Goal: Transaction & Acquisition: Purchase product/service

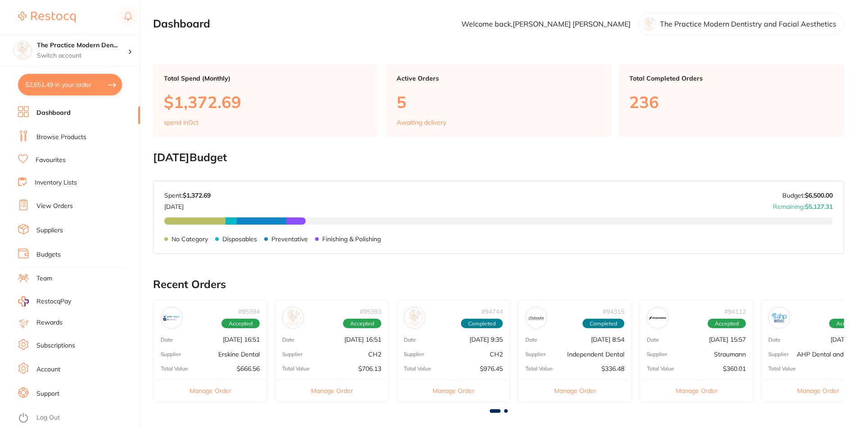
click at [71, 136] on link "Browse Products" at bounding box center [61, 137] width 50 height 9
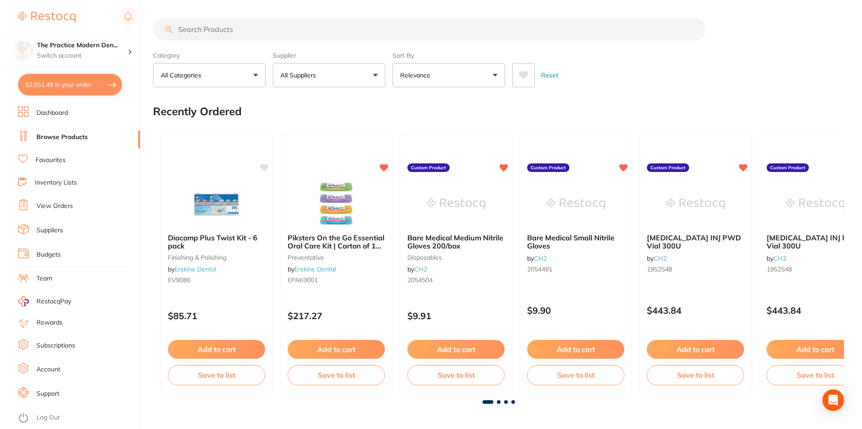
click at [217, 26] on input "search" at bounding box center [429, 29] width 553 height 23
type input "zetalabor"
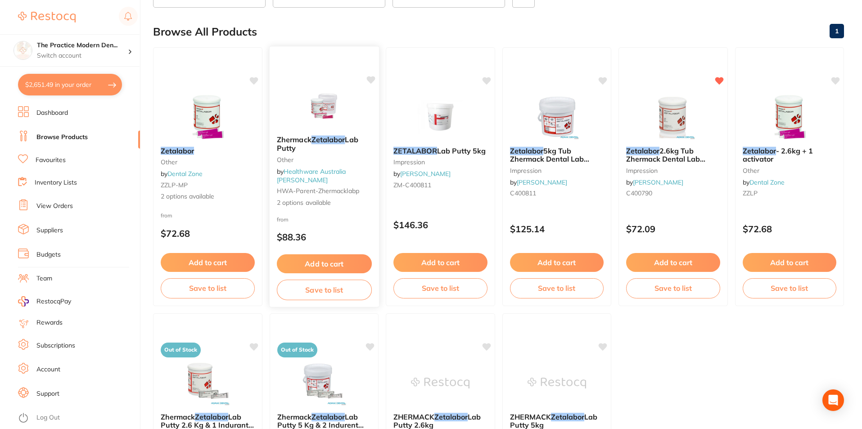
scroll to position [90, 0]
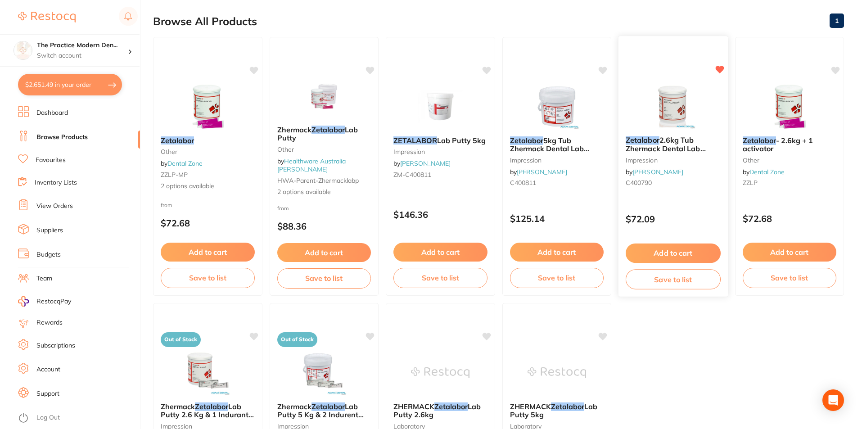
click at [680, 110] on img at bounding box center [673, 105] width 59 height 45
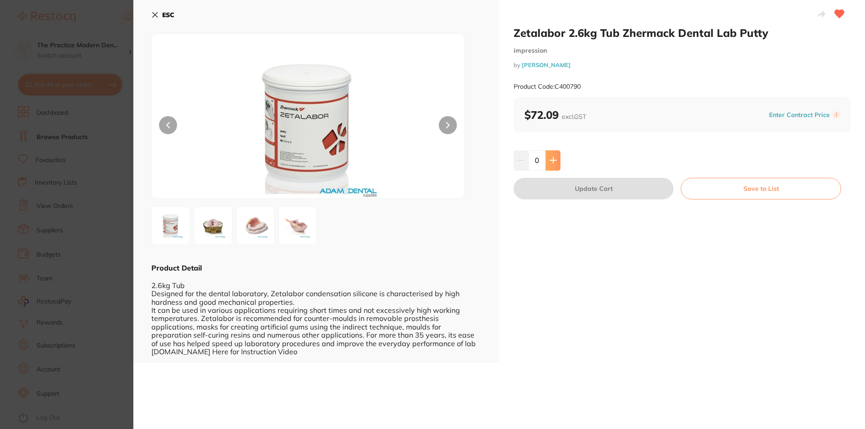
click at [556, 154] on button at bounding box center [552, 160] width 15 height 20
type input "1"
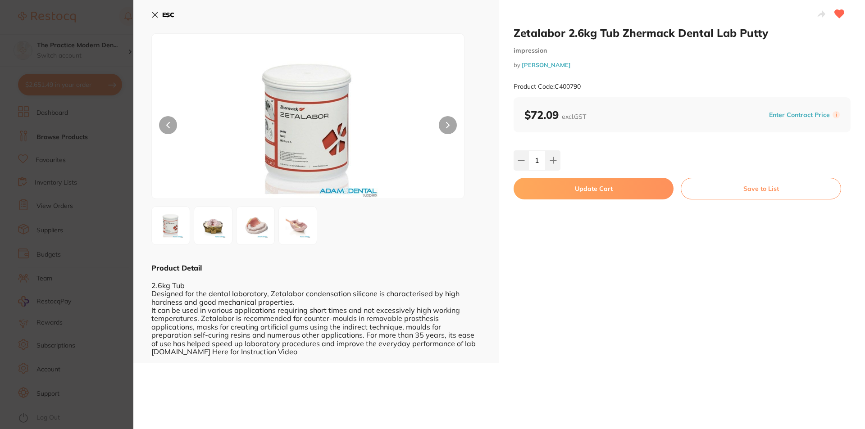
click at [580, 189] on button "Update Cart" at bounding box center [593, 189] width 160 height 22
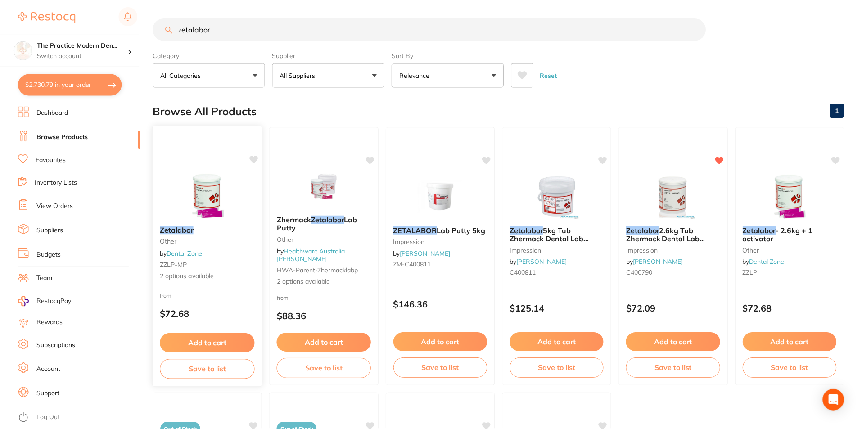
scroll to position [90, 0]
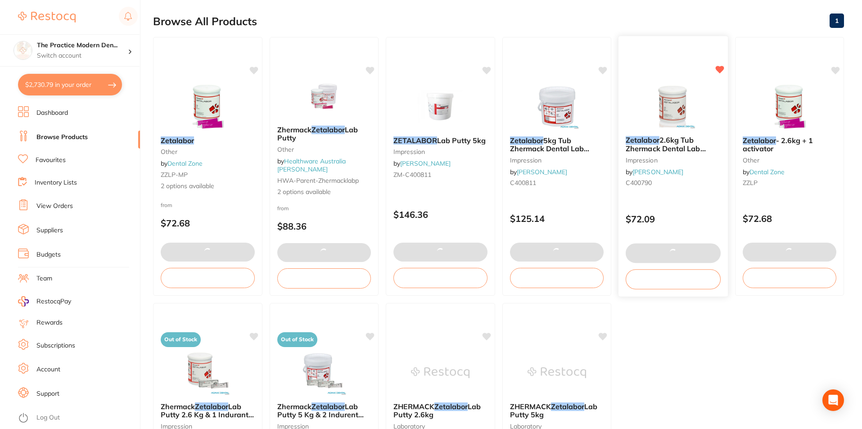
click at [652, 86] on img at bounding box center [673, 105] width 59 height 45
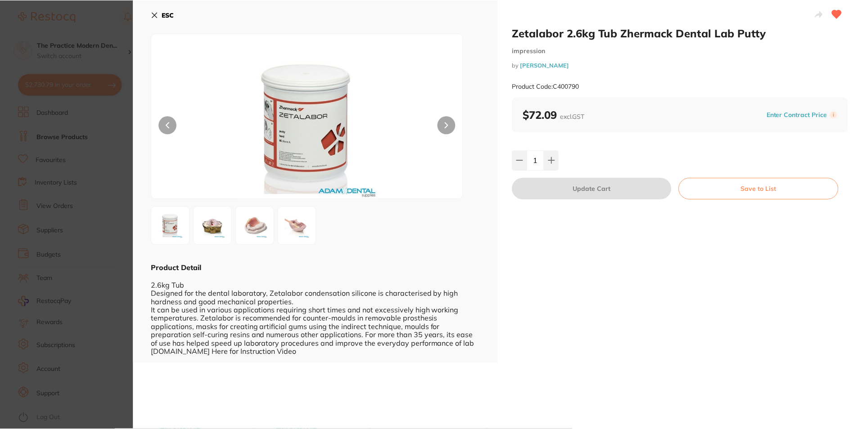
scroll to position [90, 0]
click at [299, 230] on img at bounding box center [297, 225] width 32 height 32
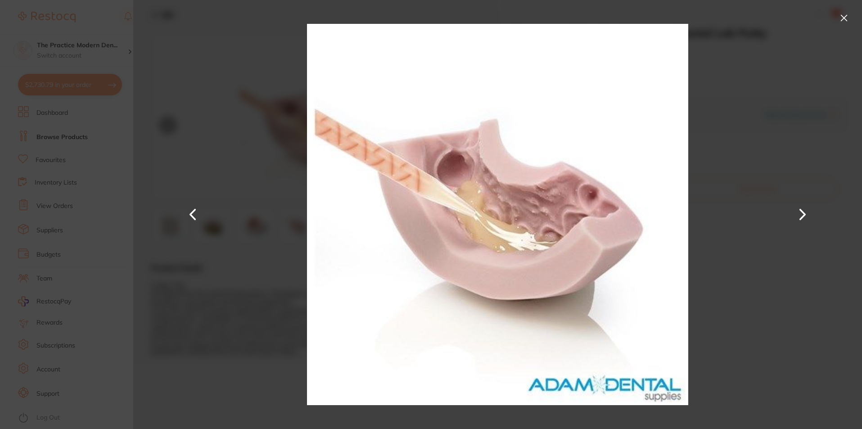
click at [752, 101] on div at bounding box center [497, 214] width 729 height 429
click at [841, 15] on button at bounding box center [844, 18] width 14 height 14
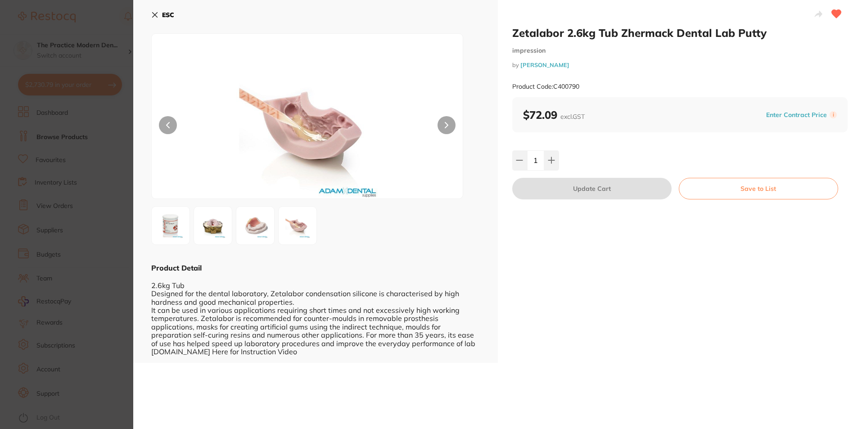
click at [257, 230] on img at bounding box center [255, 225] width 32 height 32
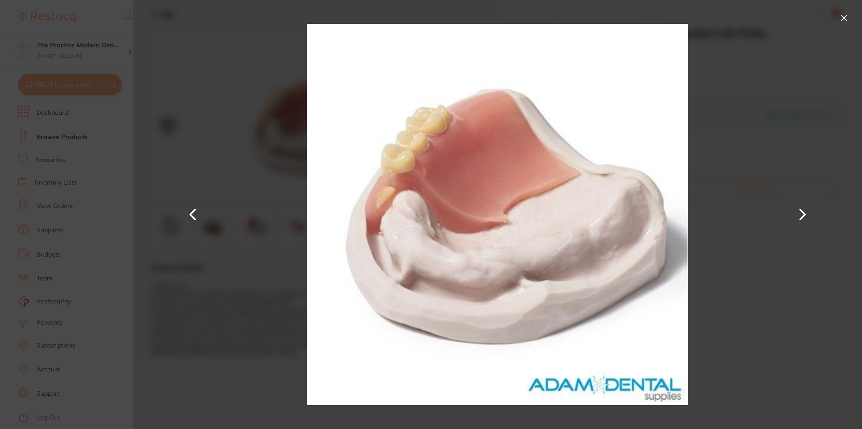
click at [195, 217] on button at bounding box center [193, 214] width 22 height 215
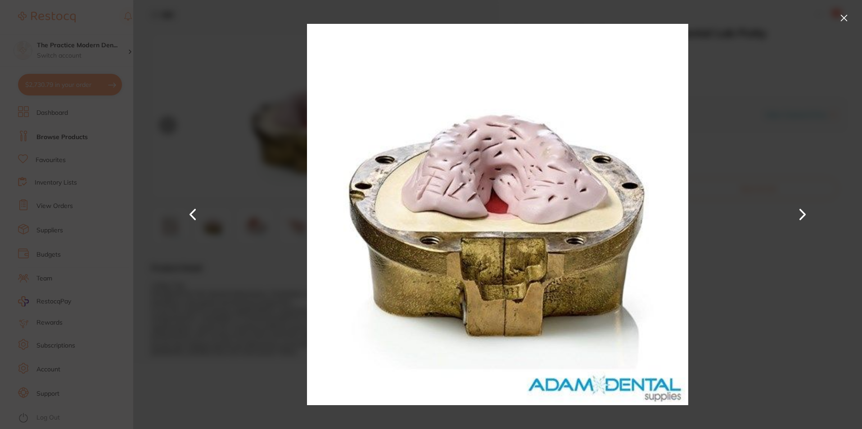
click at [110, 154] on section "Zetalabor 2.6kg Tub Zhermack Dental Lab Putty impression by [PERSON_NAME] Produ…" at bounding box center [431, 214] width 862 height 429
